Goal: Task Accomplishment & Management: Manage account settings

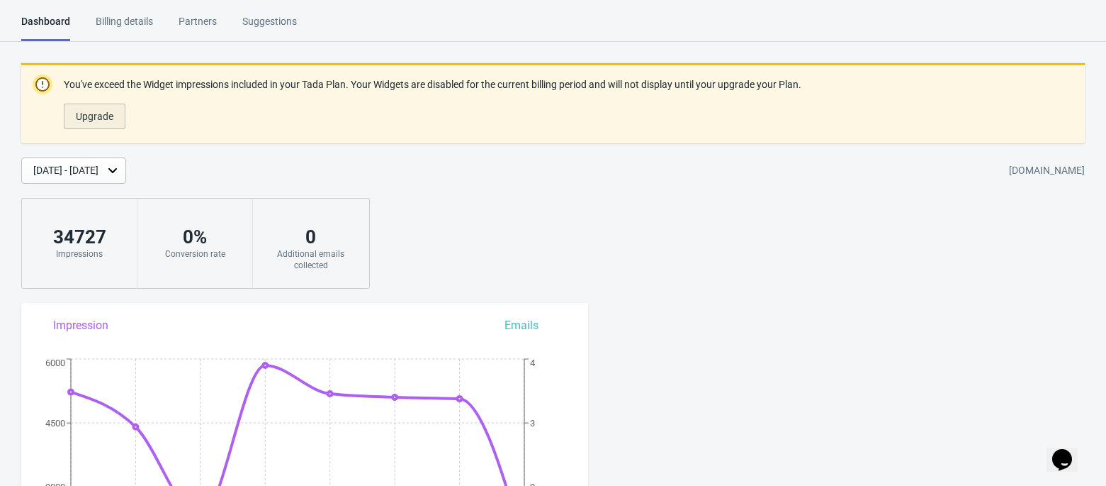
click at [111, 114] on span "Upgrade" at bounding box center [95, 116] width 38 height 11
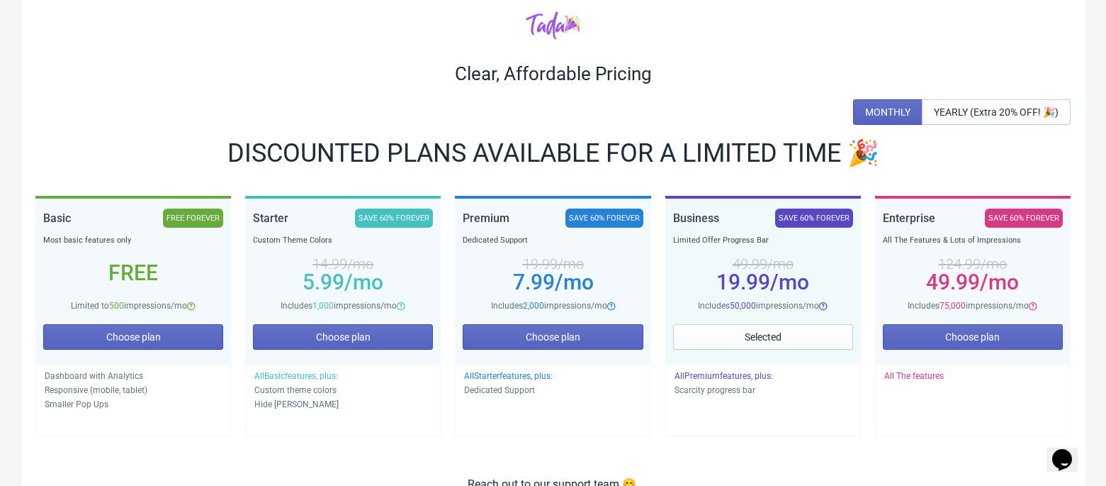
scroll to position [189, 0]
